Goal: Information Seeking & Learning: Check status

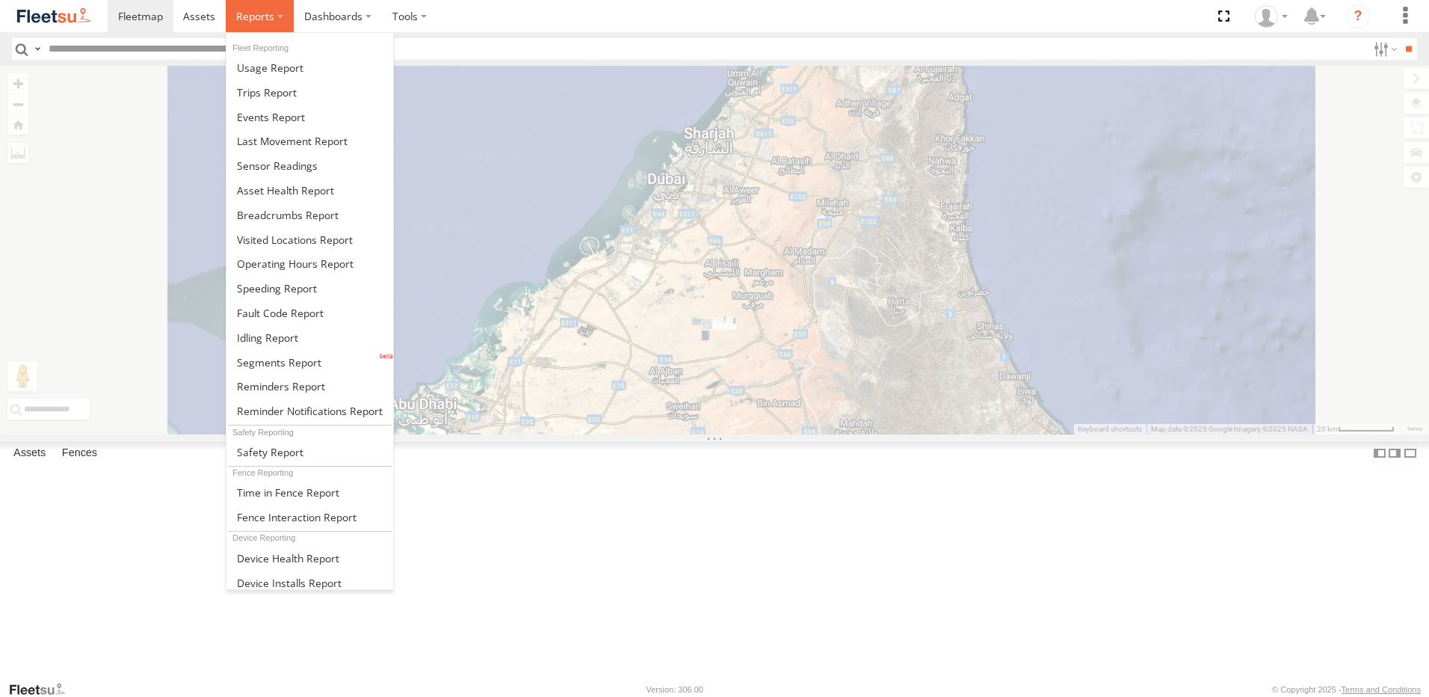
click at [257, 16] on span at bounding box center [255, 16] width 38 height 14
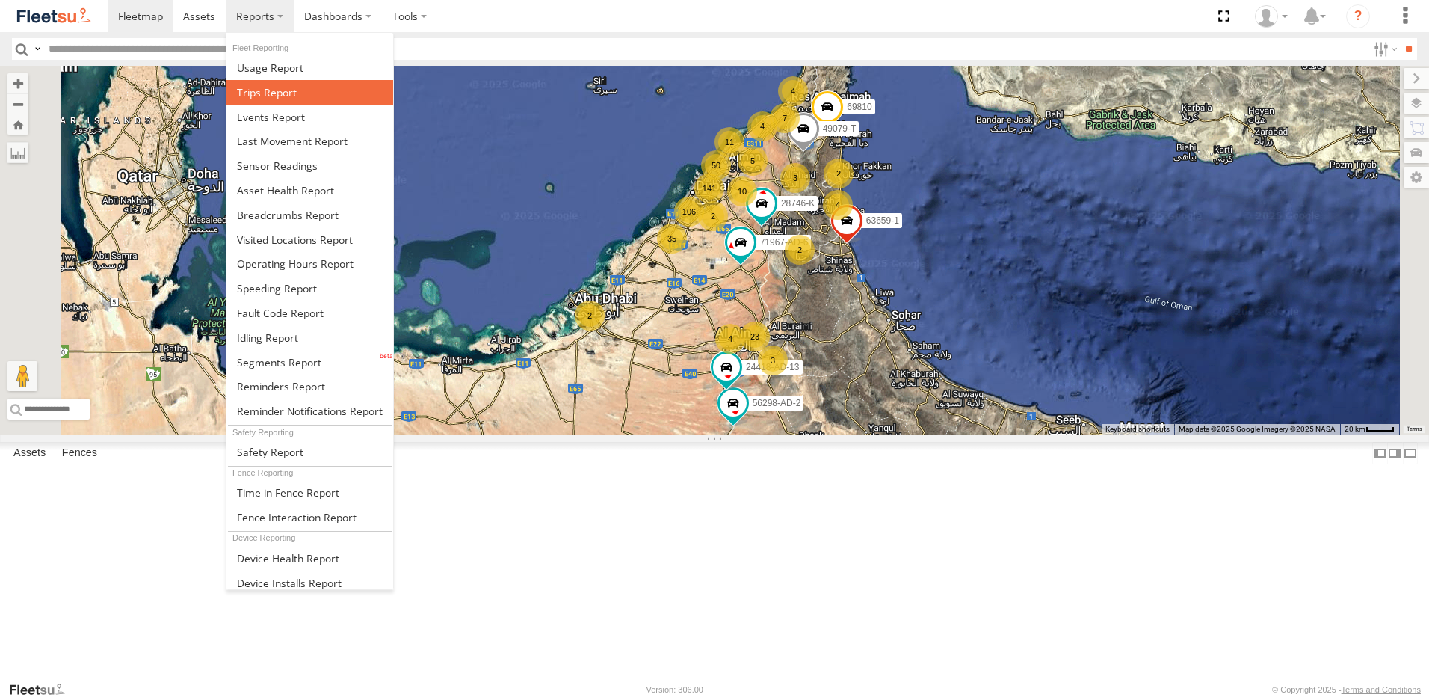
click at [269, 93] on span at bounding box center [267, 92] width 60 height 14
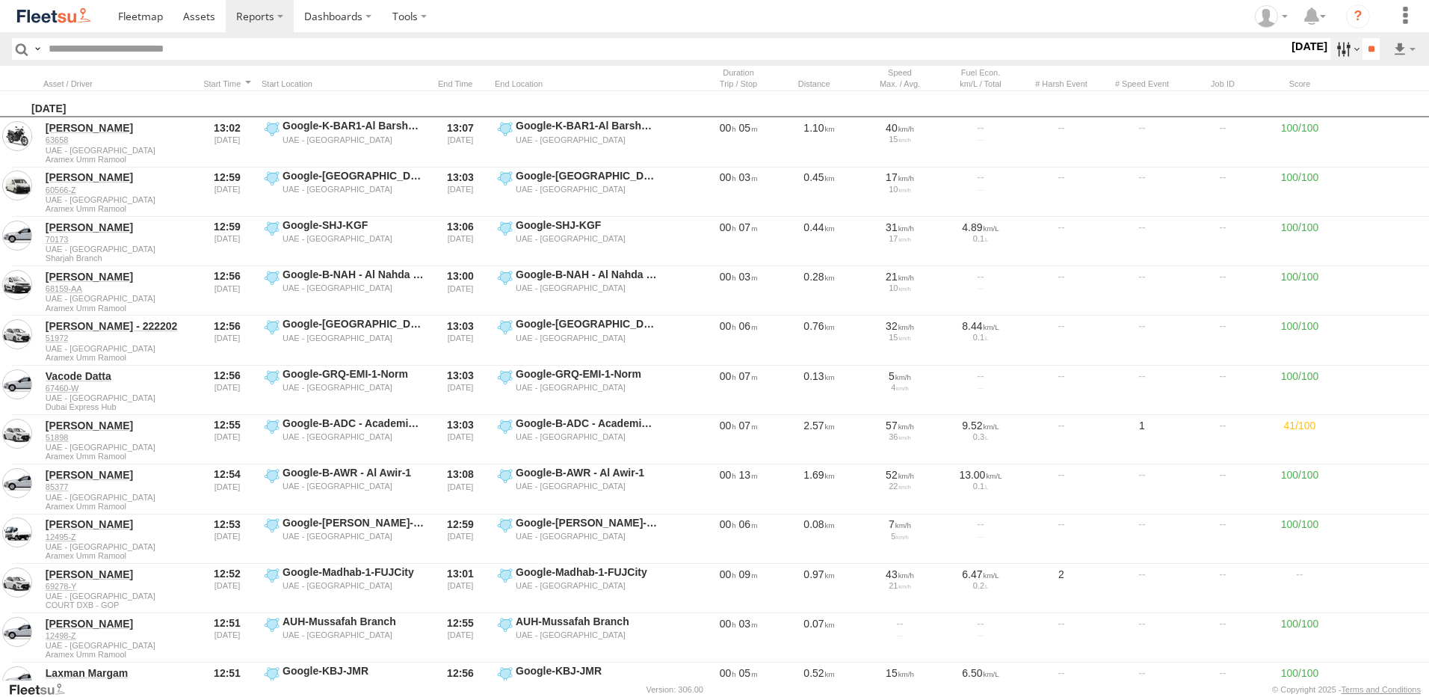
click at [1336, 55] on label at bounding box center [1347, 49] width 32 height 22
click at [0, 0] on label at bounding box center [0, 0] width 0 height 0
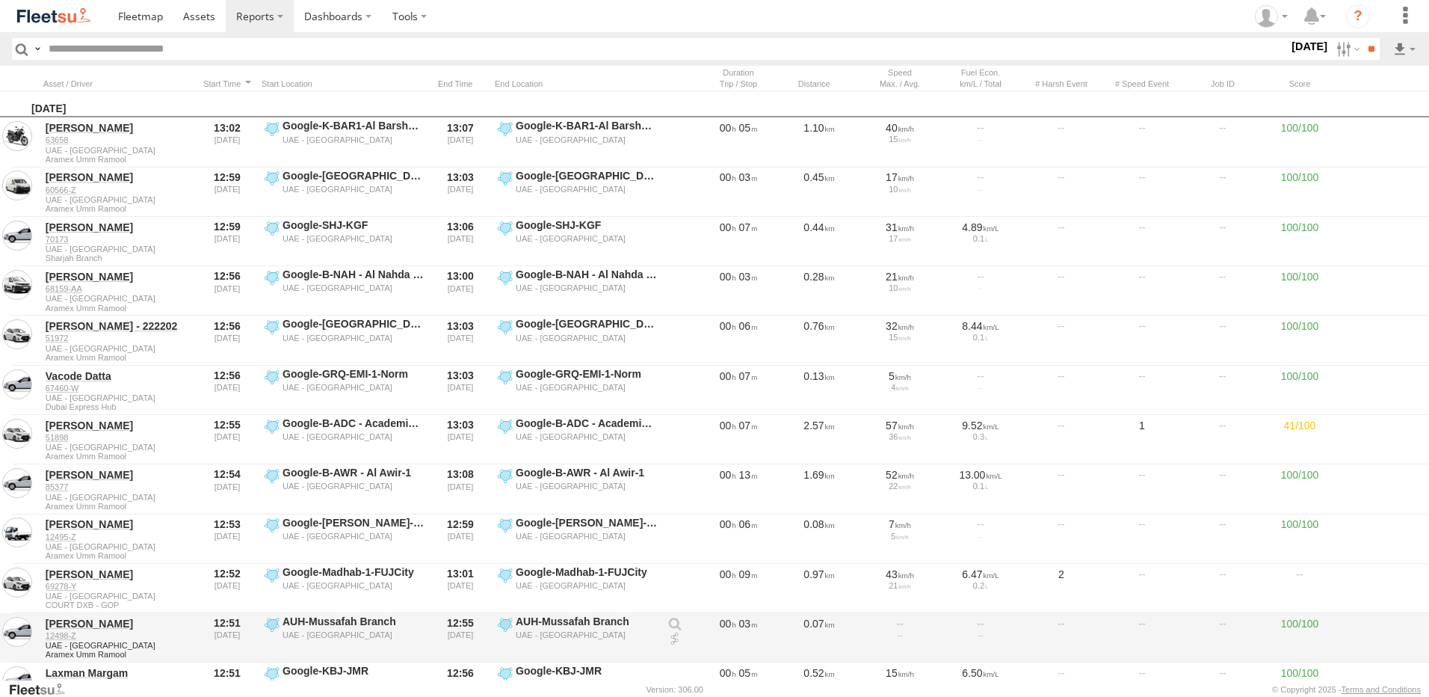
click at [443, 662] on div "Iftikhar Ahmad 12498-Z UAE - United Arab Emirates Aramex Umm Ramool 12:51 26/08…" at bounding box center [747, 637] width 1495 height 49
